Goal: Transaction & Acquisition: Purchase product/service

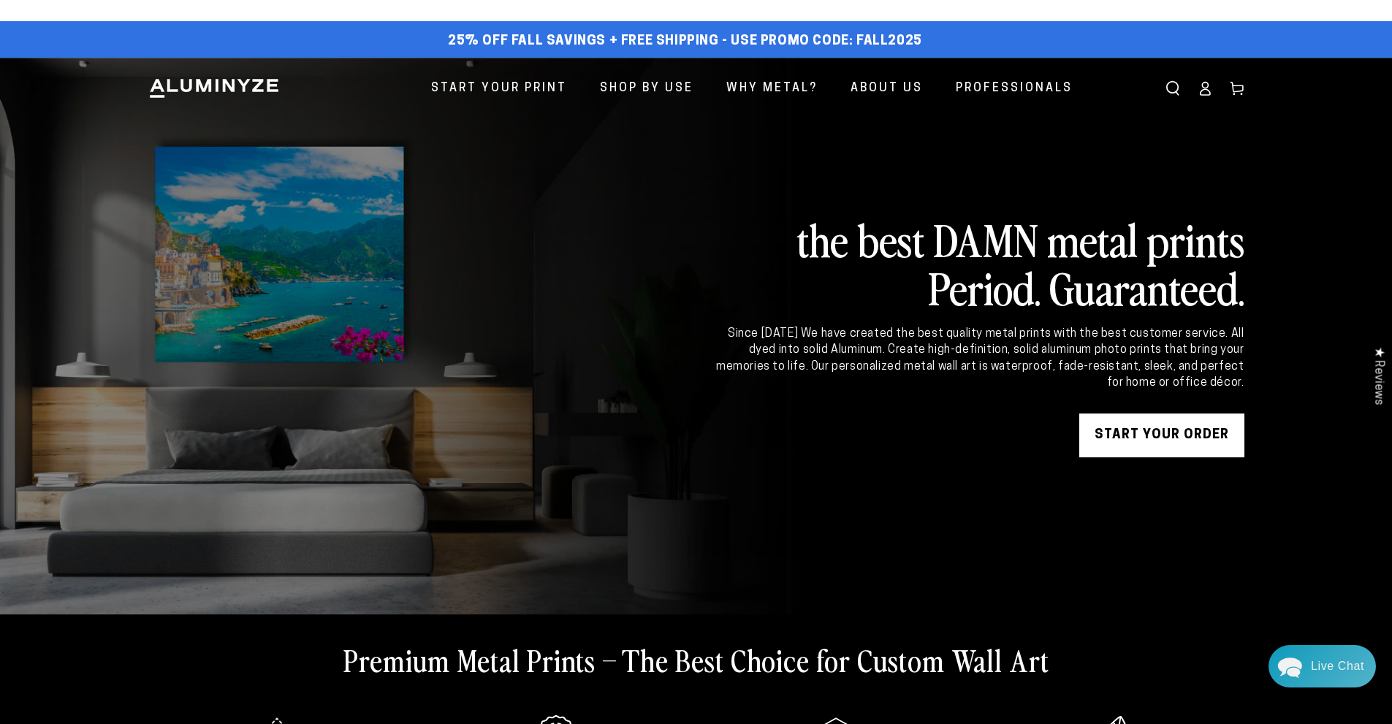
click at [1205, 91] on icon at bounding box center [1205, 88] width 15 height 15
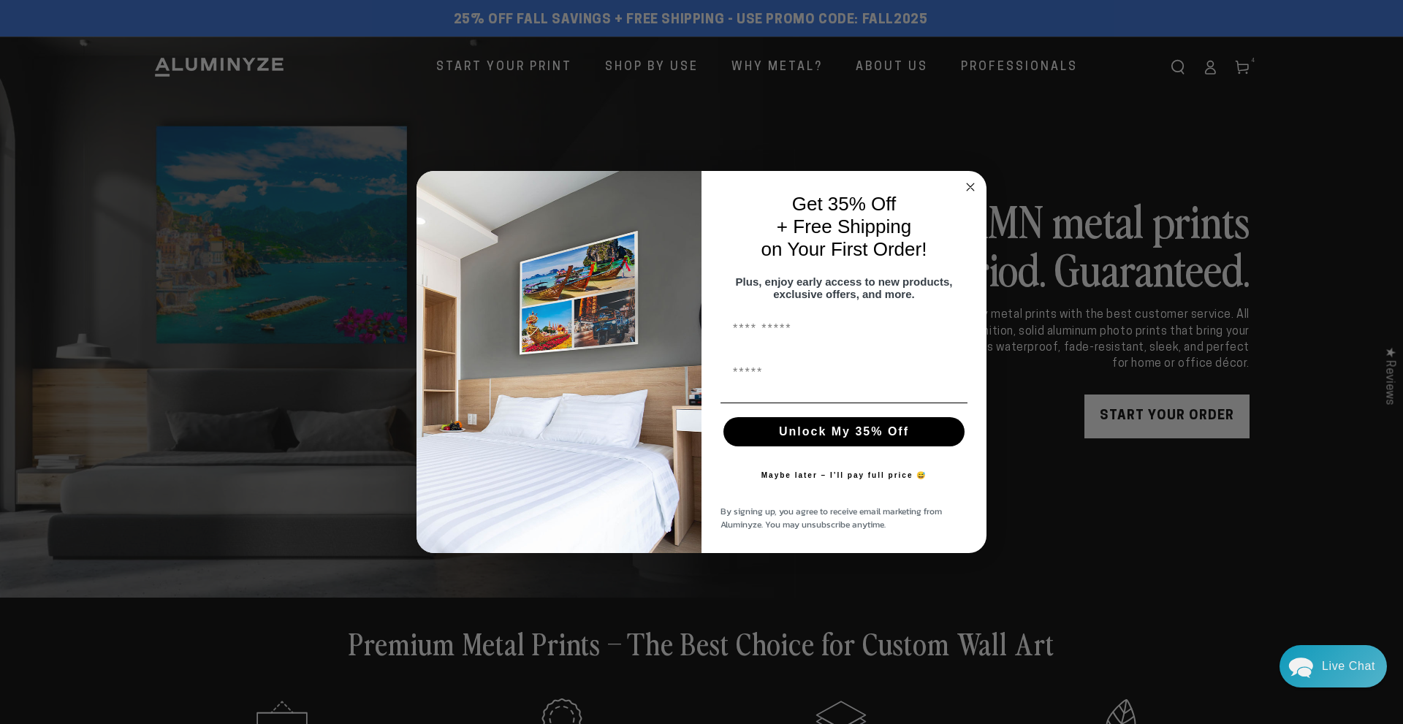
click at [970, 183] on icon "Close dialog" at bounding box center [970, 186] width 7 height 7
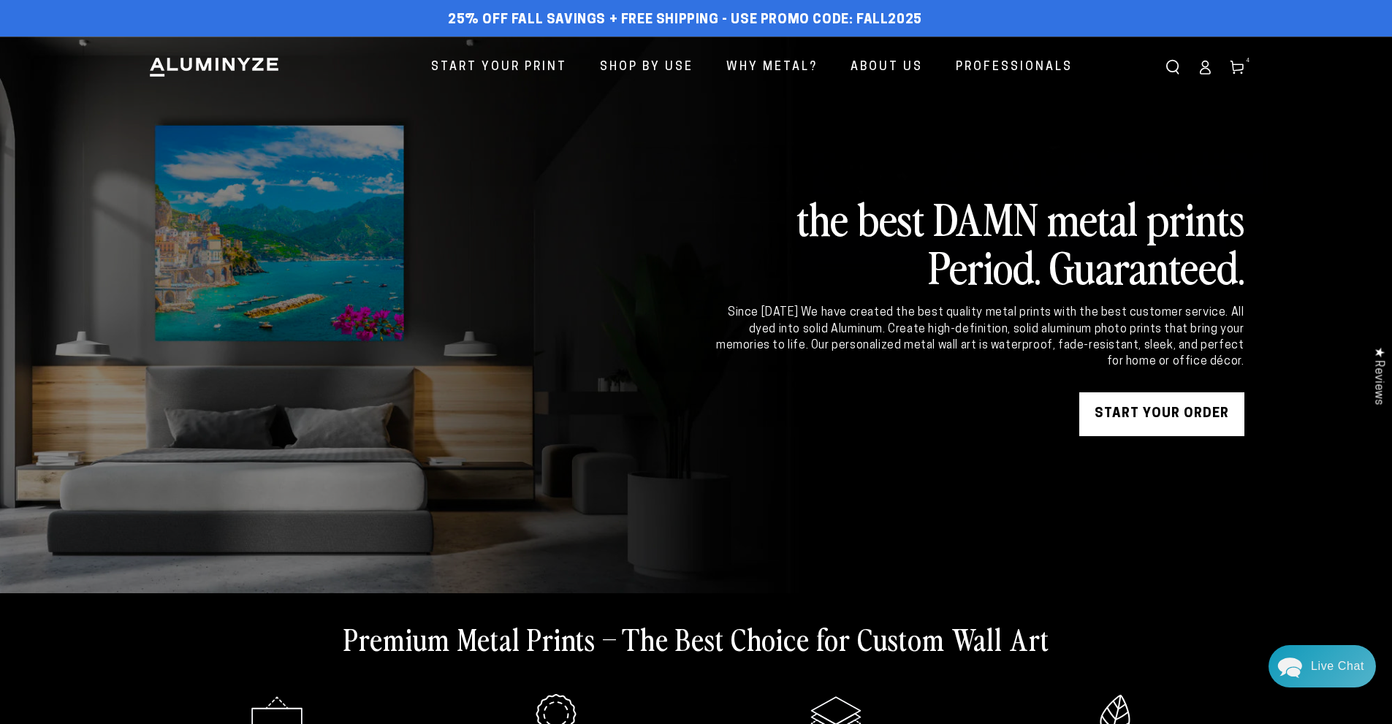
click at [1206, 67] on ellipse at bounding box center [1205, 64] width 6 height 6
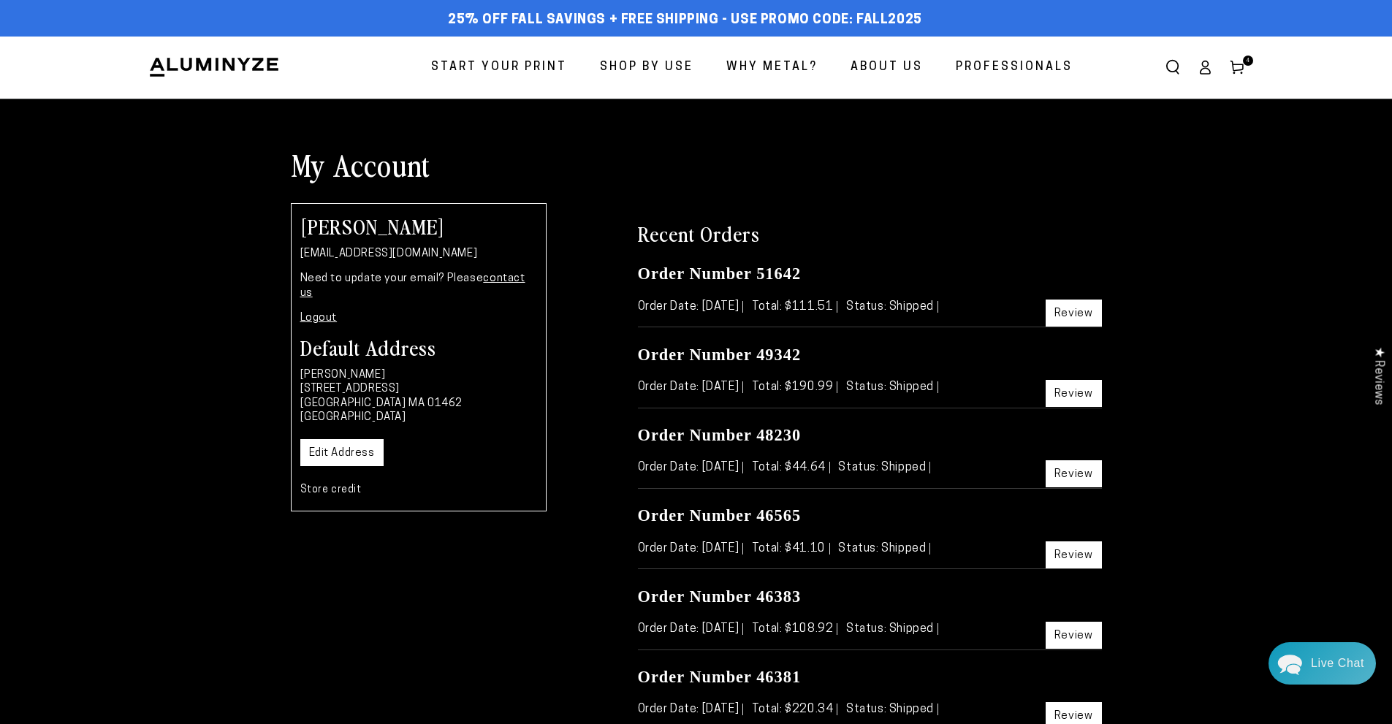
click at [1313, 669] on div "Live Chat" at bounding box center [1337, 663] width 53 height 42
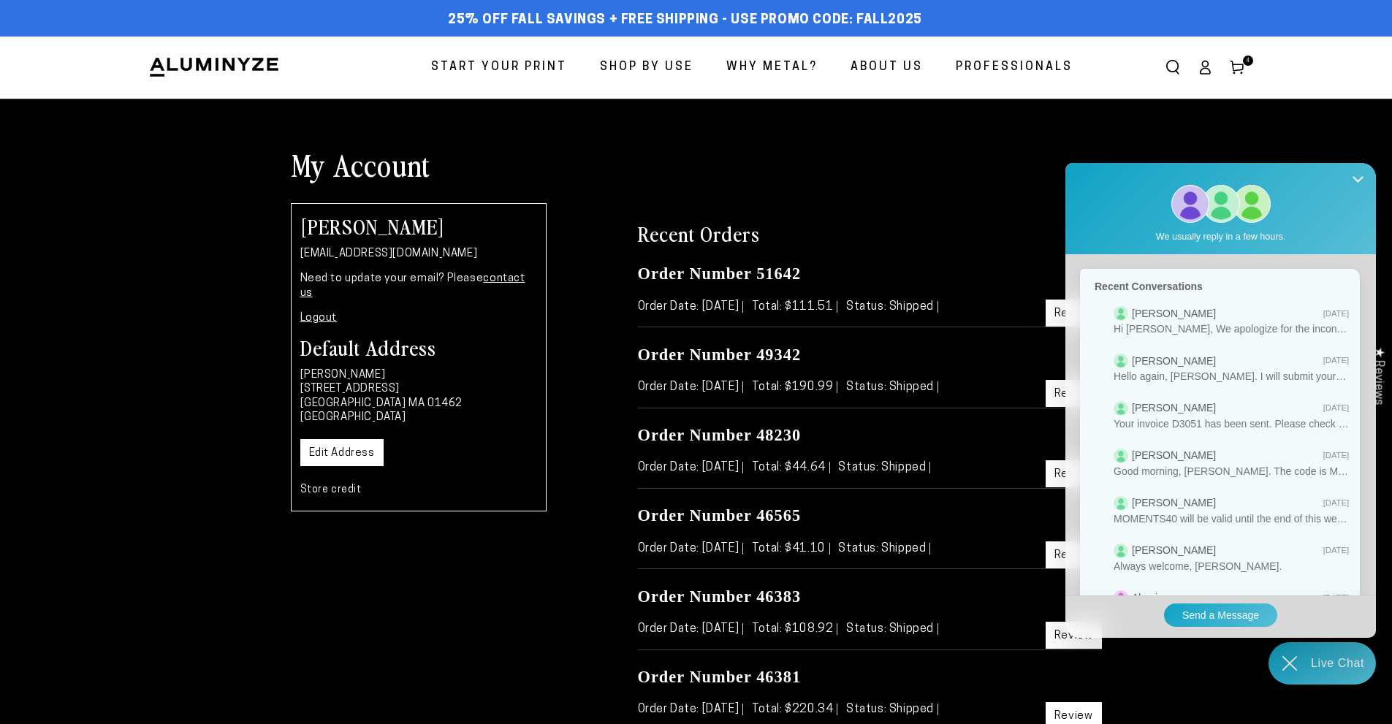
click at [1293, 664] on icon "Chat widget toggle" at bounding box center [1290, 663] width 42 height 42
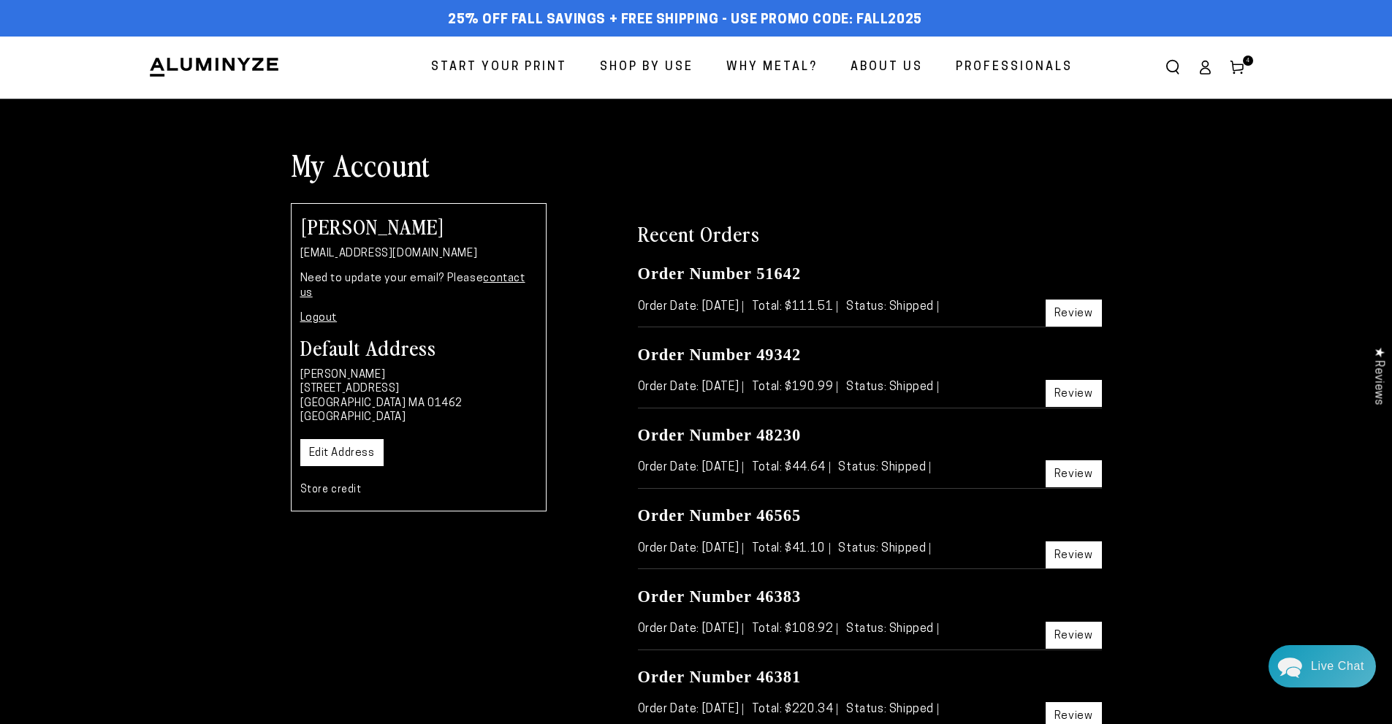
click at [1074, 313] on link "Review" at bounding box center [1074, 313] width 56 height 27
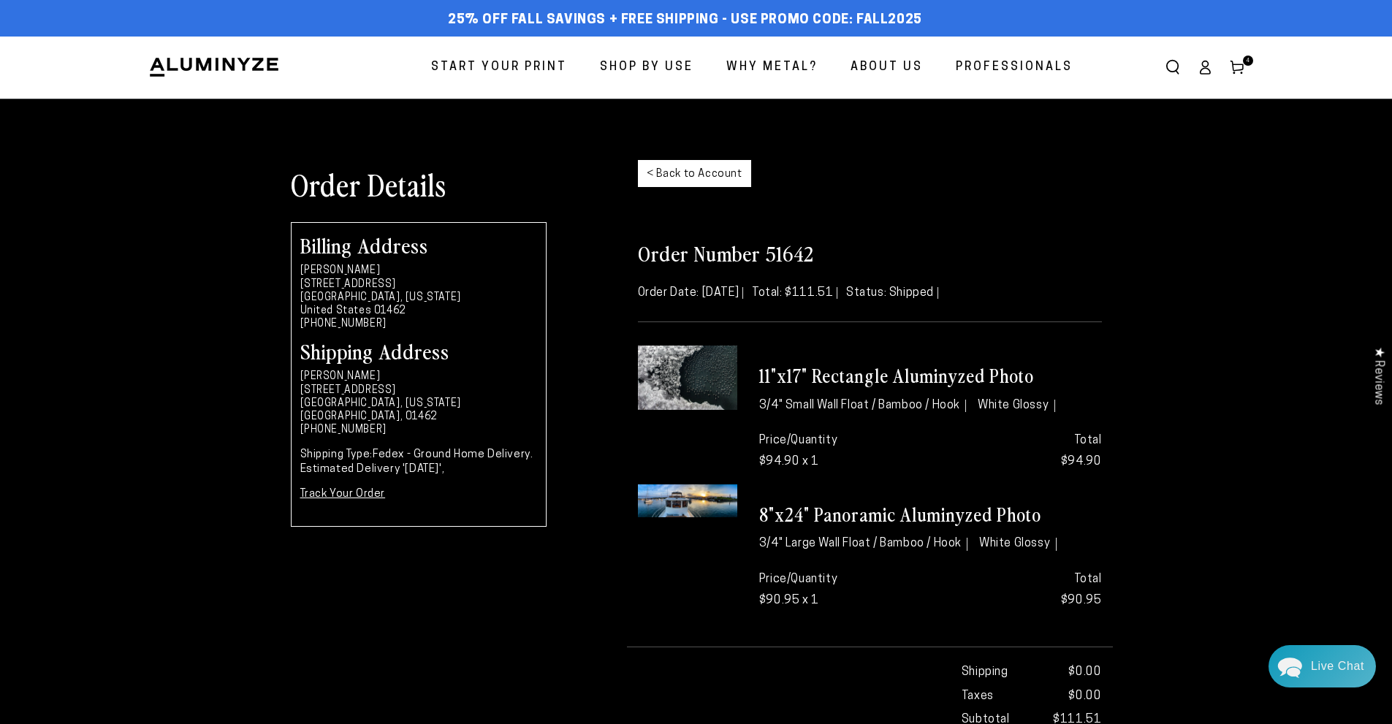
click at [488, 59] on span "Start Your Print" at bounding box center [499, 67] width 136 height 21
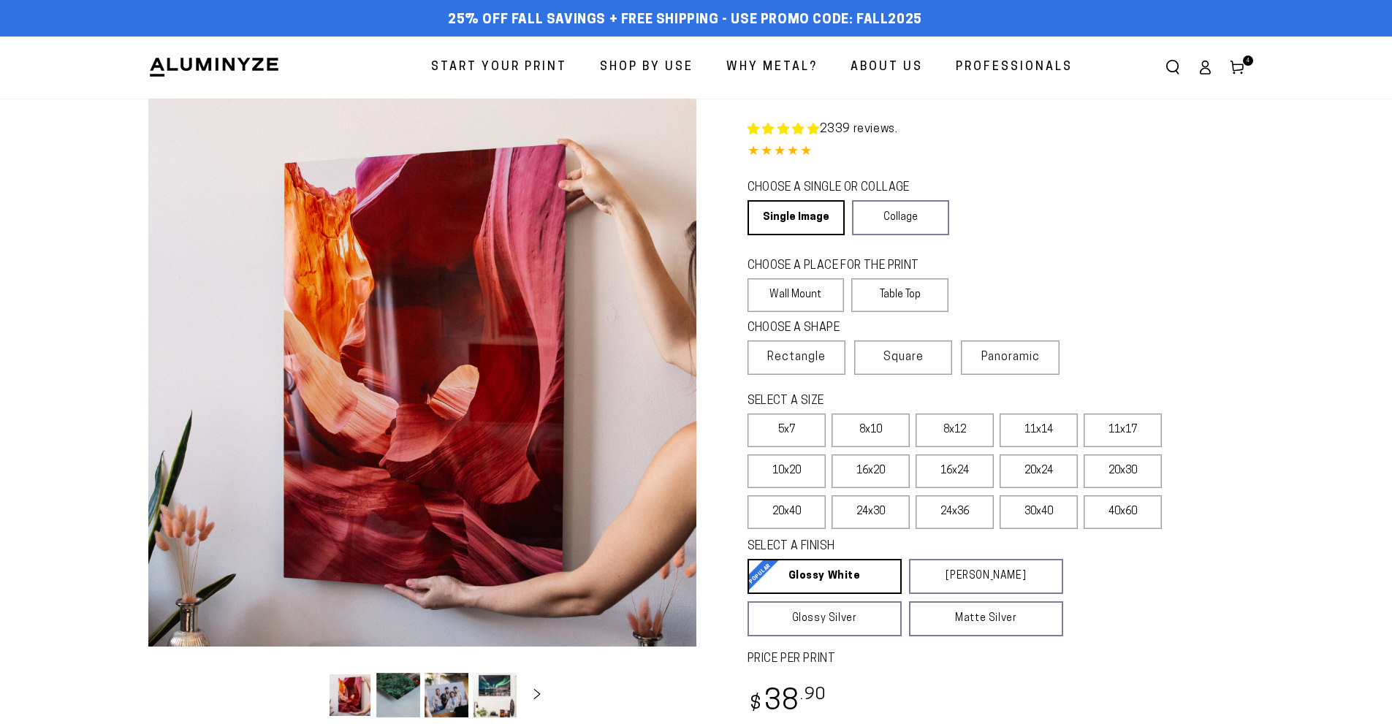
select select "**********"
click at [807, 292] on label "Wall Mount" at bounding box center [796, 295] width 97 height 34
click at [1005, 365] on label "Panoramic" at bounding box center [1010, 358] width 98 height 34
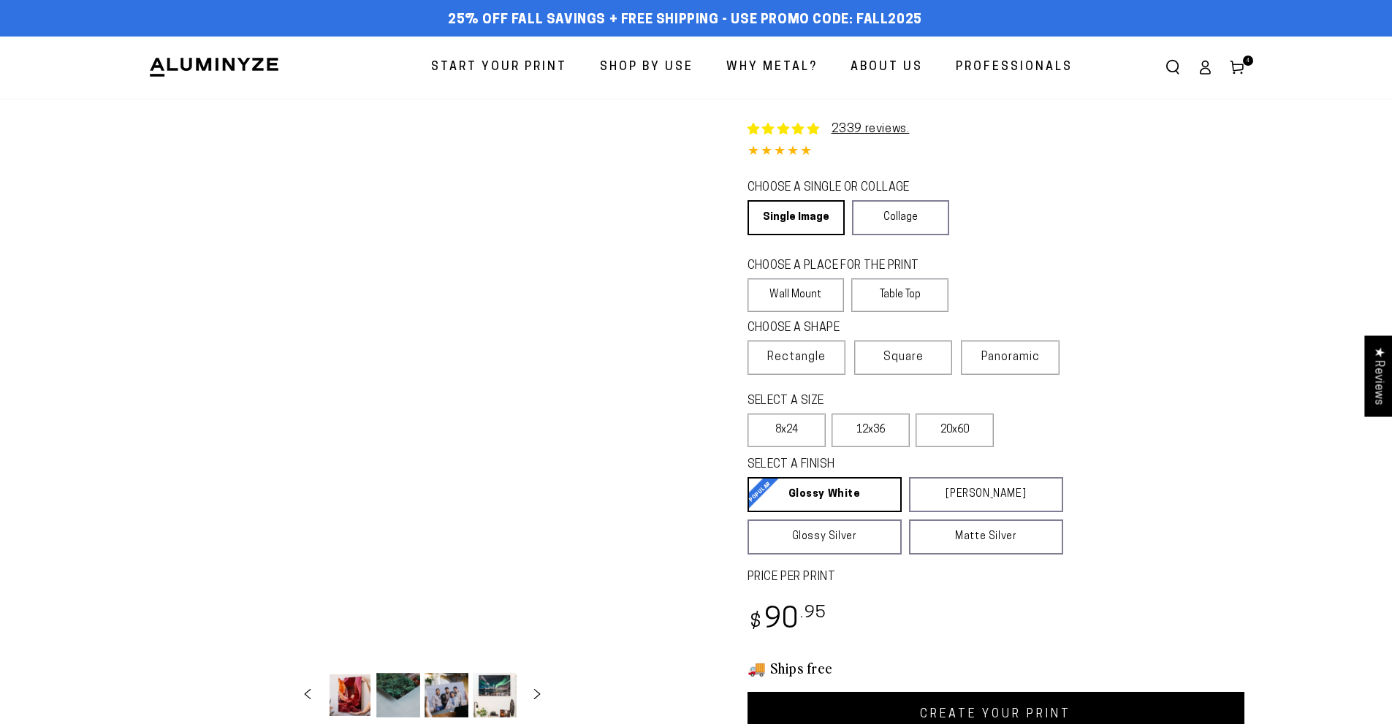
select select "**********"
